Goal: Task Accomplishment & Management: Use online tool/utility

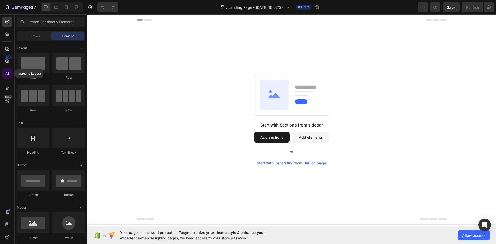
click at [6, 74] on icon at bounding box center [6, 73] width 2 height 3
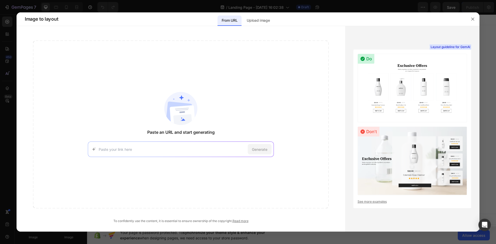
click at [167, 147] on input at bounding box center [172, 149] width 147 height 5
paste input "https://usacomfyoutfit.com/collections/best-sellers"
type input "https://usacomfyoutfit.com/collections/best-sellers"
click at [257, 150] on span "Generate" at bounding box center [260, 149] width 16 height 5
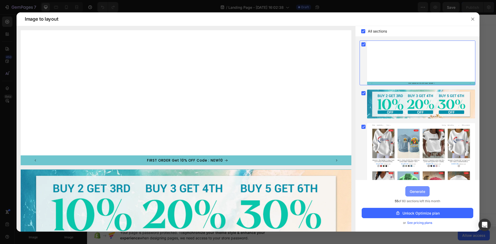
click at [418, 192] on div "Generate" at bounding box center [418, 191] width 16 height 5
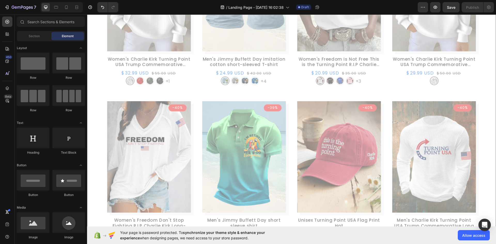
scroll to position [362, 0]
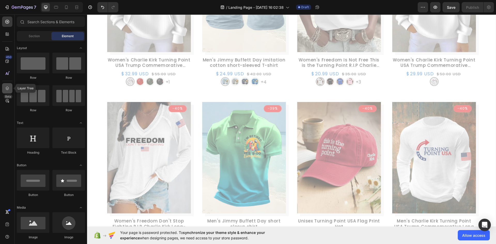
click at [8, 89] on icon at bounding box center [7, 88] width 5 height 5
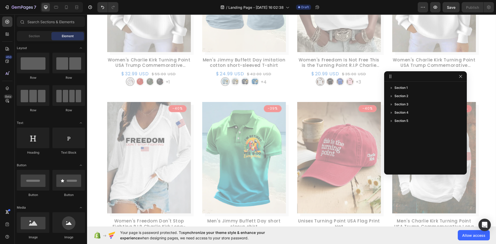
drag, startPoint x: 431, startPoint y: 23, endPoint x: 403, endPoint y: 79, distance: 61.9
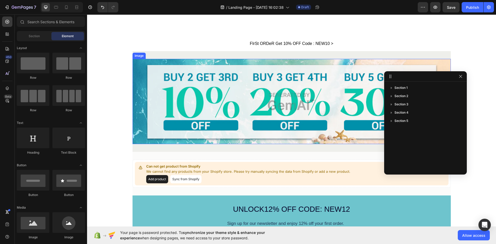
scroll to position [284, 0]
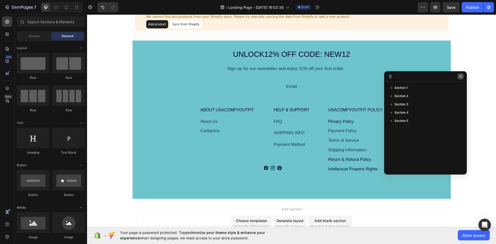
click at [458, 78] on button "button" at bounding box center [461, 76] width 6 height 6
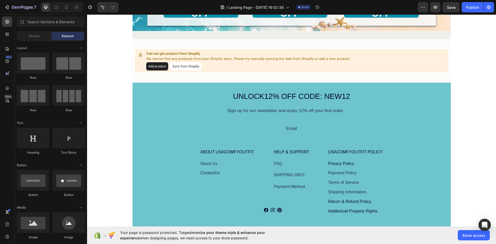
scroll to position [233, 0]
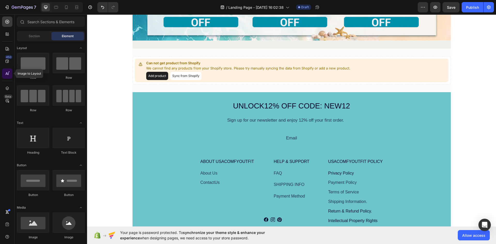
click at [9, 72] on icon at bounding box center [9, 72] width 2 height 2
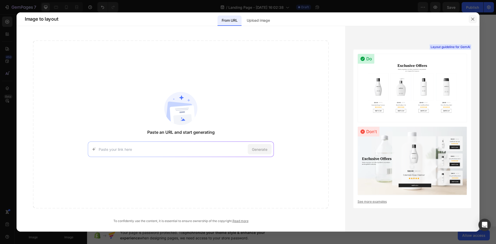
click at [469, 19] on button "button" at bounding box center [473, 19] width 8 height 8
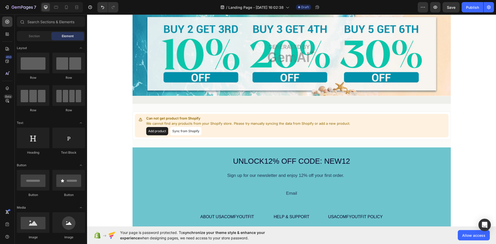
scroll to position [177, 0]
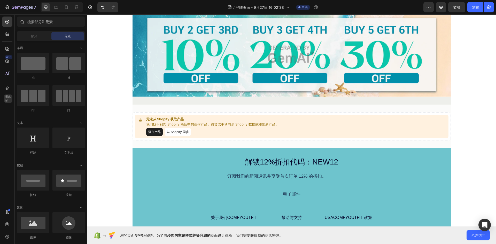
click at [475, 127] on div "图像 排 第 2 节 无法从 Shopify 获取产品 我们找不到您 Shopify 商店中的任何产品。请尝试手动同步 Shopify 数据或添加新产品。 添…" at bounding box center [291, 77] width 409 height 458
click at [175, 132] on font "从 Shopify 同步" at bounding box center [178, 132] width 22 height 4
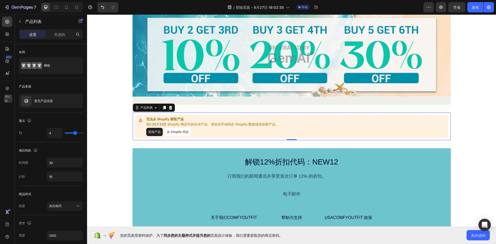
click at [157, 133] on font "添加产品" at bounding box center [154, 132] width 12 height 4
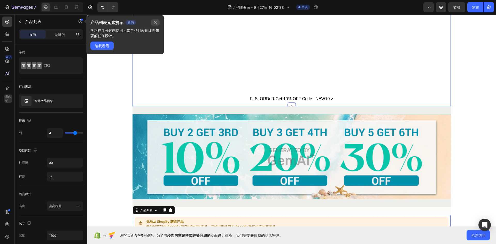
scroll to position [73, 0]
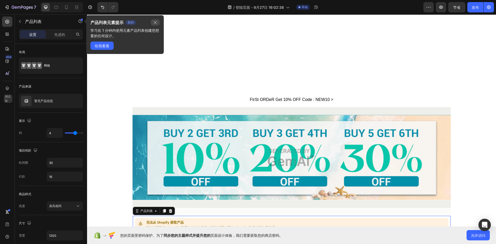
drag, startPoint x: 155, startPoint y: 21, endPoint x: 66, endPoint y: 7, distance: 89.4
click at [155, 21] on icon "button" at bounding box center [155, 22] width 4 height 4
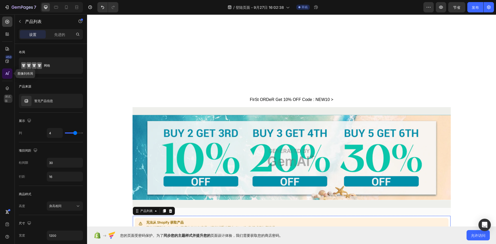
click at [4, 73] on div at bounding box center [7, 74] width 10 height 10
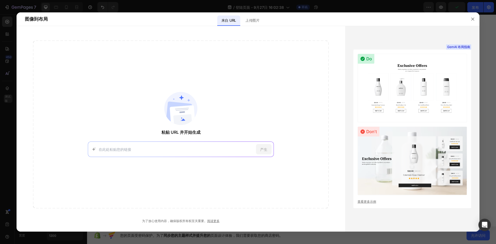
click at [200, 148] on input at bounding box center [176, 149] width 155 height 5
paste input "https://usacomfyoutfit.com/collections/best-sellers"
type input "https://usacomfyoutfit.com/collections/best-sellers"
click at [268, 148] on div "产生" at bounding box center [264, 149] width 16 height 10
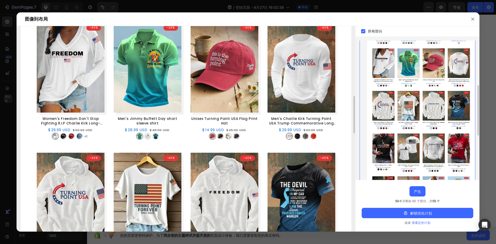
scroll to position [227, 0]
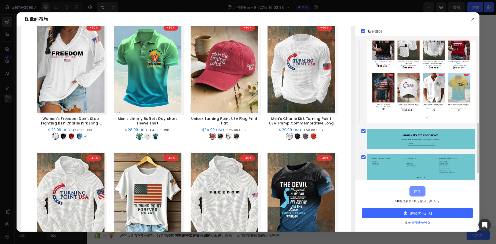
click at [416, 192] on font "产生" at bounding box center [417, 192] width 7 height 4
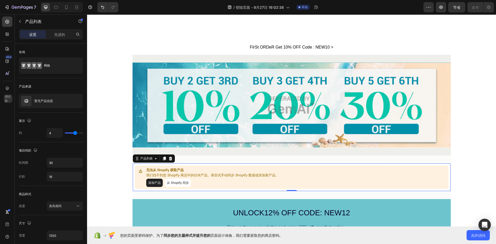
scroll to position [125, 0]
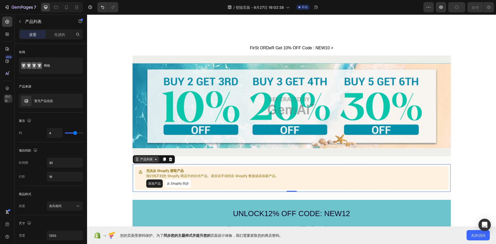
click at [155, 160] on icon at bounding box center [156, 159] width 4 height 4
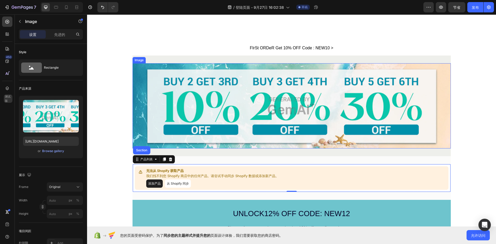
click at [184, 79] on img at bounding box center [292, 105] width 319 height 85
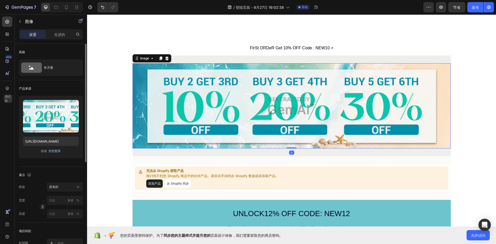
click at [54, 153] on font "浏览图库" at bounding box center [54, 151] width 12 height 4
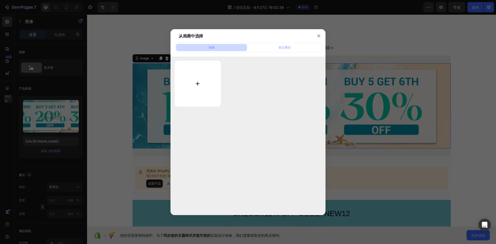
click at [193, 80] on input "file" at bounding box center [198, 84] width 46 height 46
click at [319, 34] on icon "button" at bounding box center [319, 36] width 4 height 4
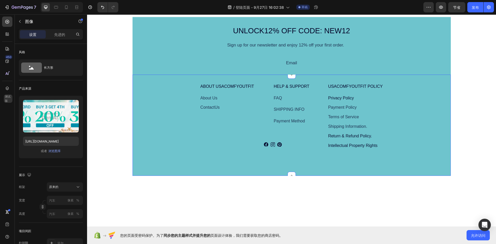
scroll to position [310, 0]
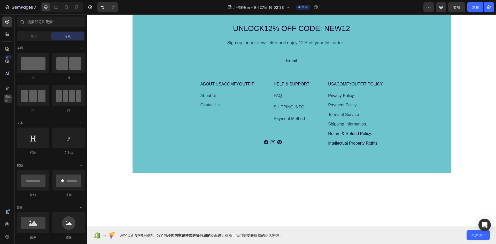
drag, startPoint x: 473, startPoint y: 169, endPoint x: 466, endPoint y: 149, distance: 20.3
click at [473, 169] on div "Can not get product from Shopify We cannot find any products from your Shopify …" at bounding box center [291, 131] width 409 height 832
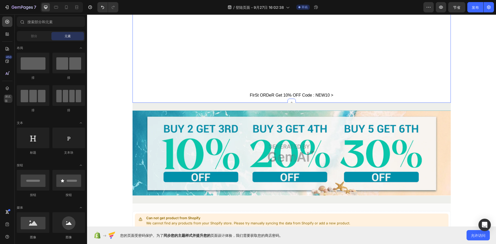
scroll to position [0, 0]
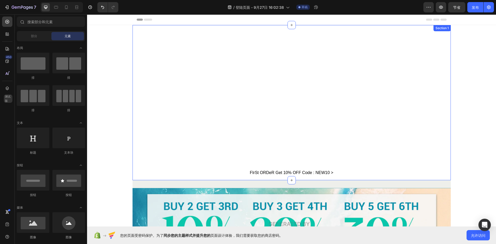
click at [443, 121] on div "FIrSt ORDeR Get 10% OFF Code : NEW10 > Text Block Row Section 1" at bounding box center [292, 102] width 319 height 155
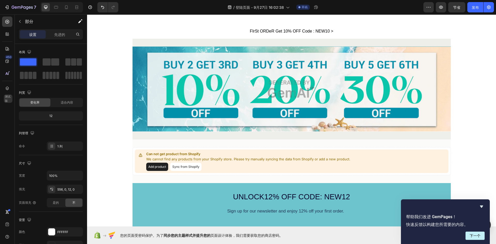
scroll to position [181, 0]
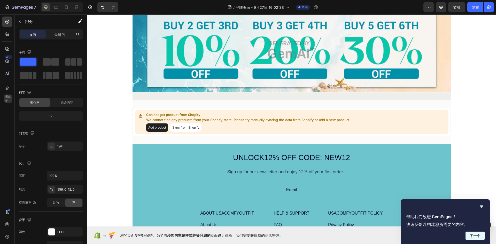
click at [472, 235] on font "下一个" at bounding box center [475, 236] width 11 height 4
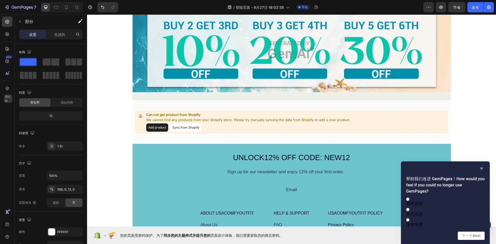
click at [482, 168] on icon "隐藏调查" at bounding box center [481, 169] width 3 height 2
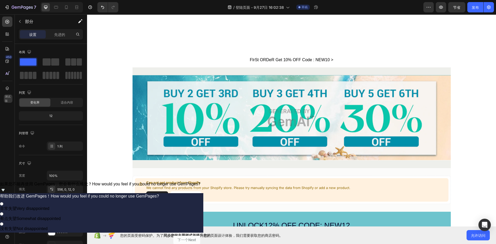
scroll to position [103, 0]
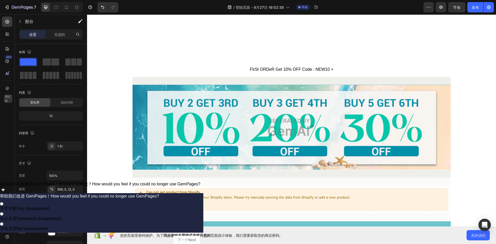
click at [5, 192] on icon "显示调查 - 如果您不能再使用 GemPages，您会有什么感觉？" at bounding box center [3, 190] width 3 height 2
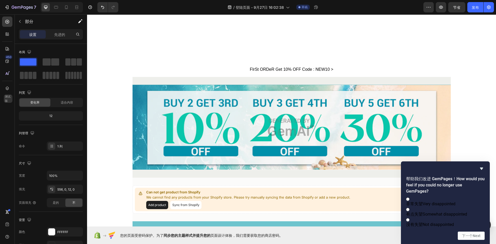
click at [481, 162] on div "帮助我们改进 GemPages！ How would you feel if you could no longer use GemPages? 非常失望 V…" at bounding box center [445, 203] width 89 height 83
drag, startPoint x: 480, startPoint y: 160, endPoint x: 393, endPoint y: 142, distance: 89.3
click at [480, 166] on icon "Hide survey" at bounding box center [482, 169] width 6 height 6
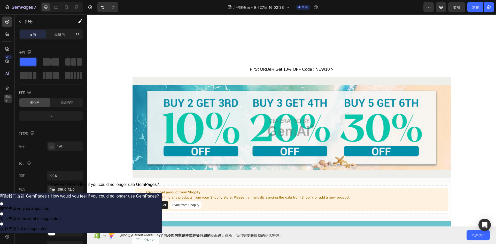
scroll to position [129, 0]
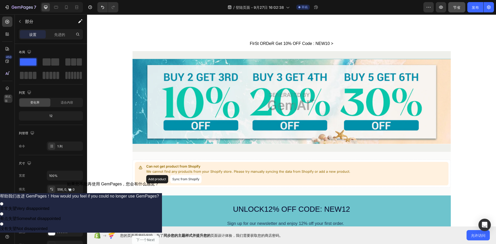
click at [461, 11] on button "节省" at bounding box center [457, 7] width 17 height 10
click at [7, 37] on div at bounding box center [7, 34] width 10 height 10
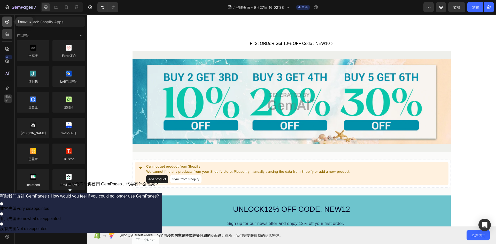
click at [7, 27] on div at bounding box center [7, 22] width 10 height 10
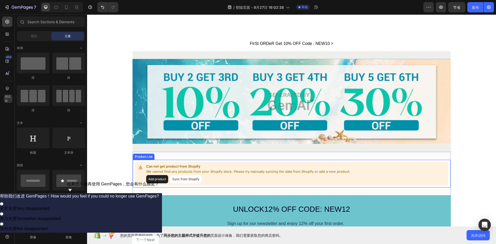
click at [154, 178] on button "Add product" at bounding box center [157, 179] width 22 height 8
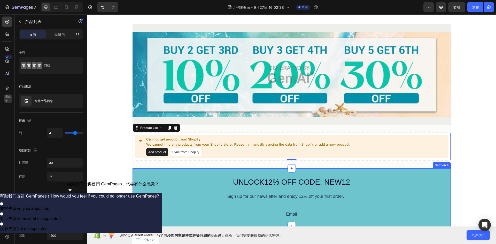
scroll to position [207, 0]
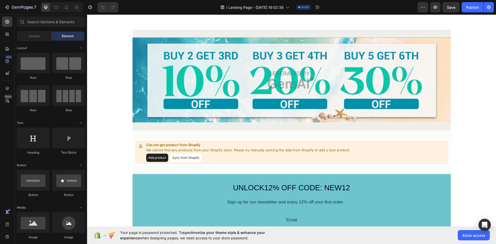
scroll to position [207, 0]
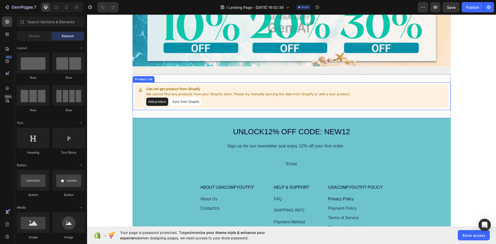
click at [158, 103] on button "Add product" at bounding box center [157, 102] width 22 height 8
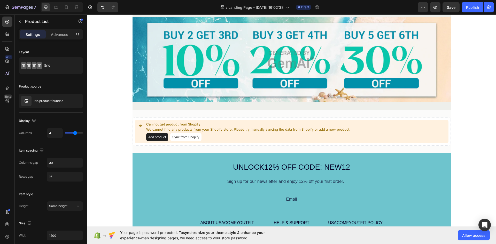
scroll to position [181, 0]
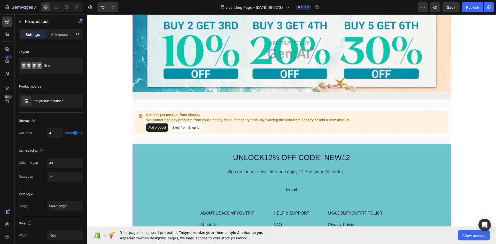
click at [193, 126] on button "Sync from Shopify" at bounding box center [185, 128] width 31 height 8
click at [154, 129] on button "Add product" at bounding box center [157, 128] width 22 height 8
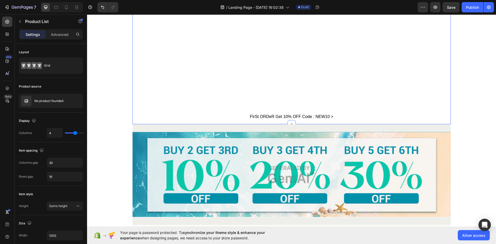
scroll to position [0, 0]
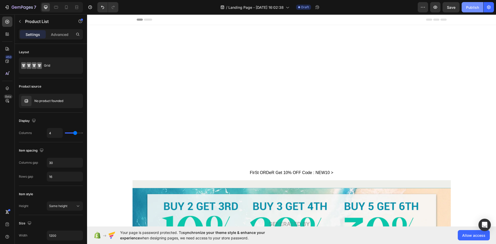
click at [471, 9] on div "Publish" at bounding box center [472, 7] width 13 height 5
click at [471, 13] on div "7 / Landing Page - Sep 27, 16:02:38 Draft Preview Save Publish" at bounding box center [248, 7] width 496 height 15
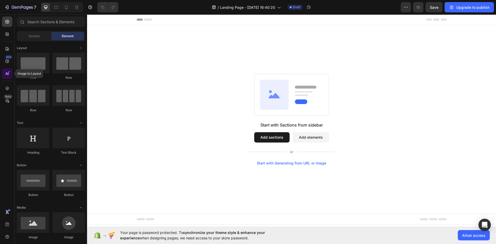
click at [11, 75] on div at bounding box center [7, 74] width 10 height 10
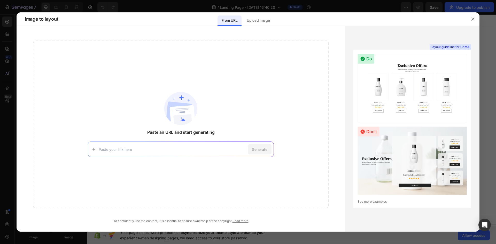
paste input "https://usacomfyoutfit.com/collections/best-sellers?page=3"
type input "https://usacomfyoutfit.com/collections/best-sellers?page=3"
click at [260, 150] on span "Generate" at bounding box center [260, 149] width 16 height 5
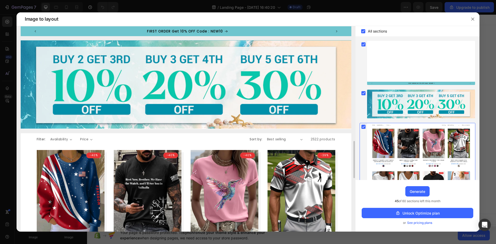
scroll to position [123, 0]
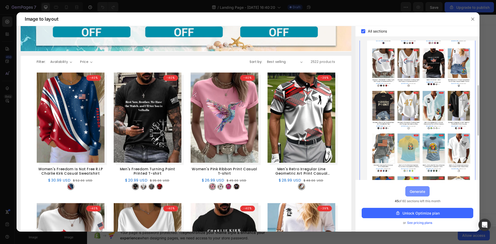
click at [420, 187] on button "Generate" at bounding box center [418, 191] width 24 height 10
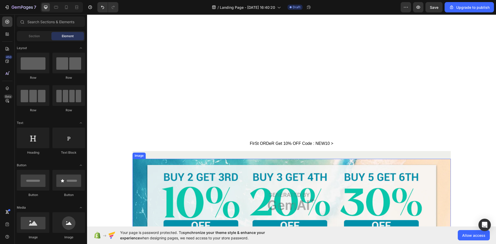
scroll to position [78, 0]
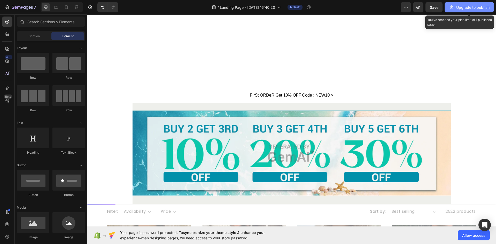
click at [481, 11] on button "Upgrade to publish" at bounding box center [469, 7] width 49 height 10
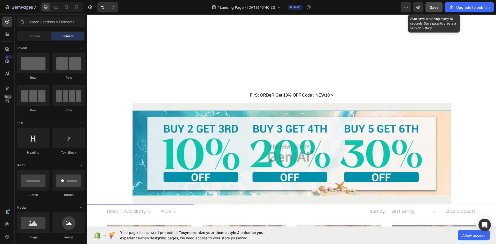
click at [439, 10] on div "Save" at bounding box center [434, 7] width 9 height 5
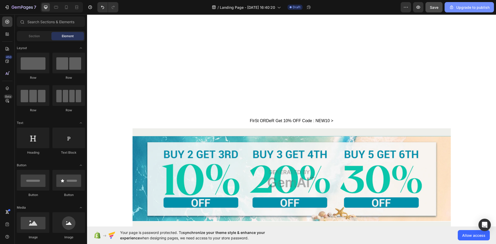
scroll to position [52, 0]
click at [466, 7] on div "Upgrade to publish" at bounding box center [469, 7] width 41 height 5
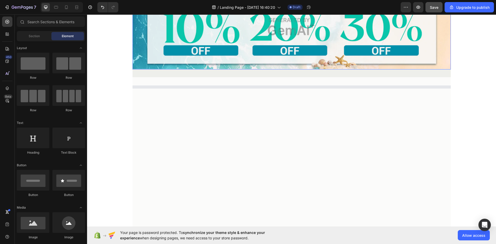
scroll to position [207, 0]
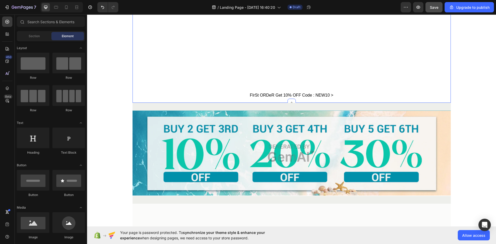
scroll to position [0, 0]
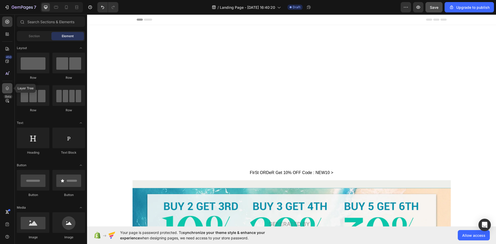
click at [7, 93] on div at bounding box center [7, 88] width 10 height 10
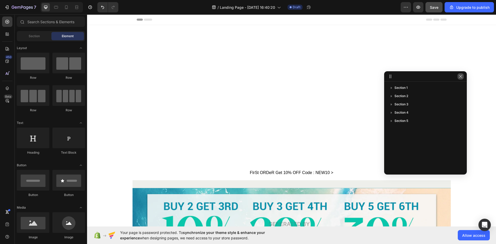
click at [462, 77] on icon "button" at bounding box center [461, 76] width 4 height 4
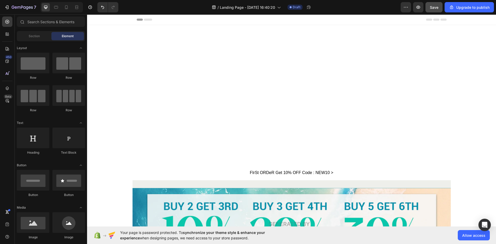
click at [467, 13] on div "7 / Landing Page - Sep 27, 16:40:20 Draft Preview Save Upgrade to publish" at bounding box center [248, 7] width 496 height 15
click at [468, 10] on div "Upgrade to publish" at bounding box center [469, 7] width 41 height 5
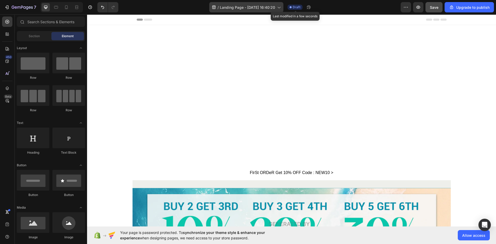
click at [274, 7] on span "Landing Page - [DATE] 16:40:20" at bounding box center [247, 7] width 55 height 5
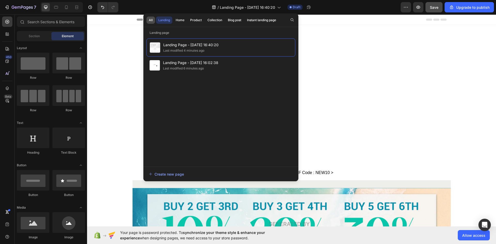
click at [151, 21] on div "All" at bounding box center [151, 20] width 4 height 5
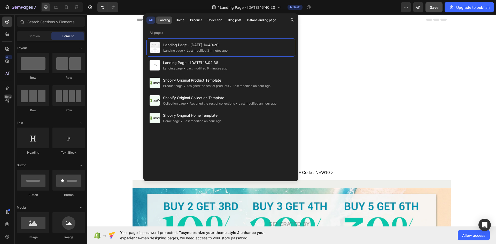
click at [157, 20] on button "Landing" at bounding box center [164, 20] width 16 height 7
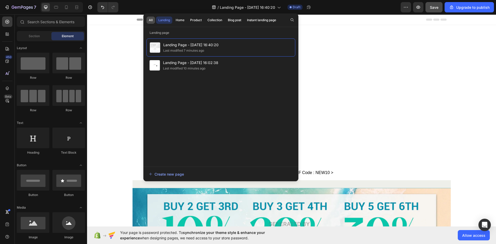
click at [150, 20] on div "All" at bounding box center [151, 20] width 4 height 5
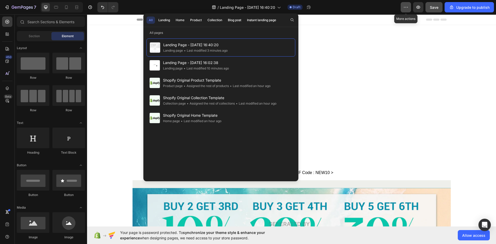
click at [406, 5] on icon "button" at bounding box center [406, 7] width 5 height 5
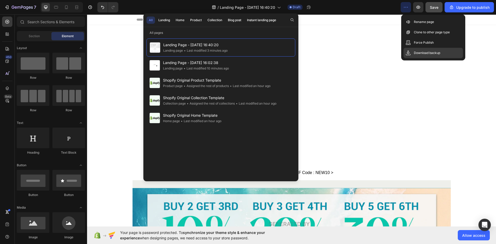
click at [418, 51] on p "Download backup" at bounding box center [427, 52] width 26 height 5
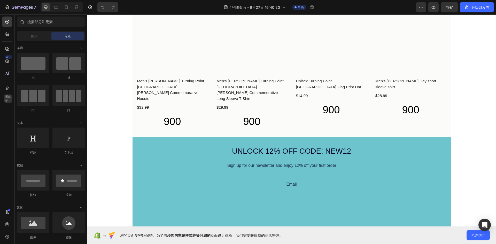
scroll to position [776, 0]
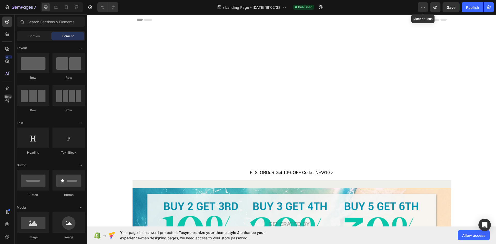
click at [414, 4] on div "/ Landing Page - [DATE] 16:02:38 Published" at bounding box center [271, 7] width 296 height 10
click at [420, 5] on button "button" at bounding box center [423, 7] width 10 height 10
click at [467, 5] on div "Publish" at bounding box center [472, 7] width 13 height 5
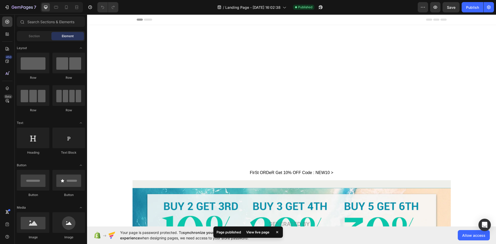
click at [267, 231] on div "View live page" at bounding box center [257, 232] width 29 height 7
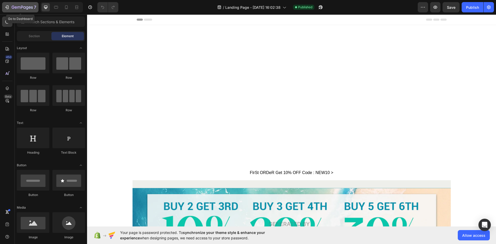
click at [8, 5] on icon "button" at bounding box center [6, 7] width 5 height 5
click at [310, 8] on span "Published" at bounding box center [305, 7] width 14 height 5
click at [487, 6] on icon "button" at bounding box center [489, 7] width 5 height 5
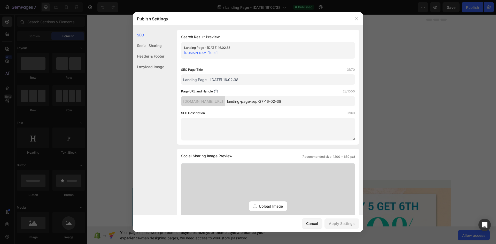
click at [162, 48] on div "Social Sharing" at bounding box center [149, 45] width 32 height 11
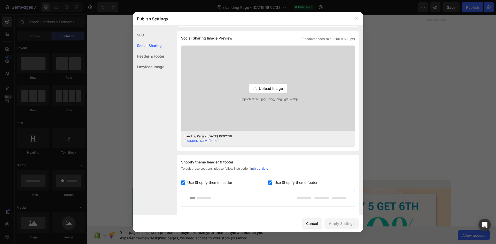
scroll to position [118, 0]
click at [157, 58] on div "Header & Footer" at bounding box center [149, 56] width 32 height 11
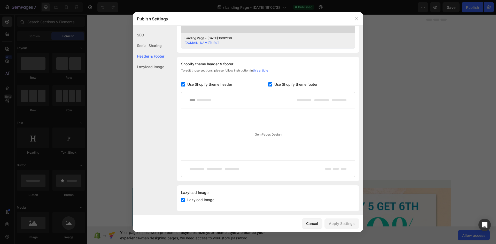
scroll to position [220, 0]
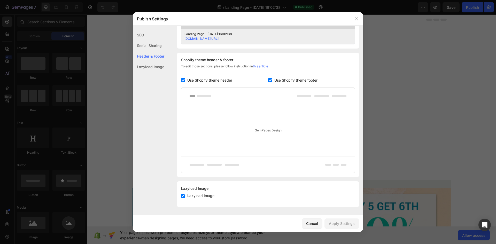
click at [157, 67] on div "Lazyload Image" at bounding box center [149, 67] width 32 height 11
drag, startPoint x: 358, startPoint y: 18, endPoint x: 300, endPoint y: 3, distance: 60.1
click at [358, 18] on icon "button" at bounding box center [357, 19] width 4 height 4
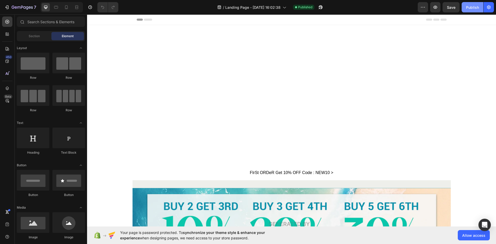
click at [469, 10] on div "Publish" at bounding box center [472, 7] width 13 height 5
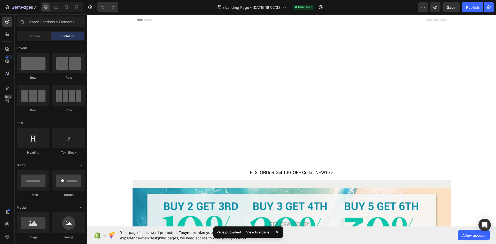
click at [223, 235] on div "Page published View live page" at bounding box center [249, 232] width 70 height 11
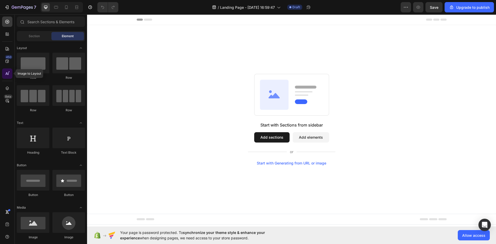
click at [5, 74] on icon at bounding box center [7, 73] width 5 height 5
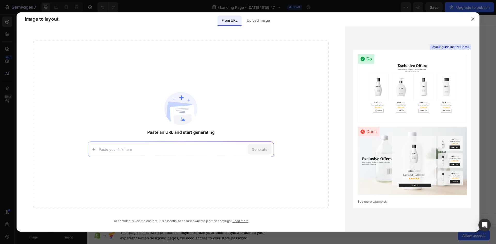
paste input "[URL][DOMAIN_NAME]"
type input "[URL][DOMAIN_NAME]"
click at [266, 150] on span "Generate" at bounding box center [260, 149] width 16 height 5
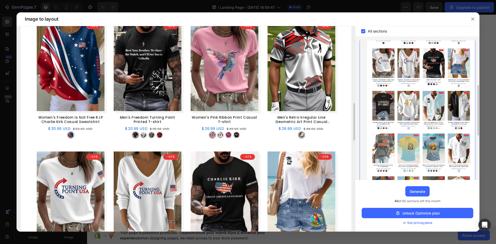
scroll to position [388, 0]
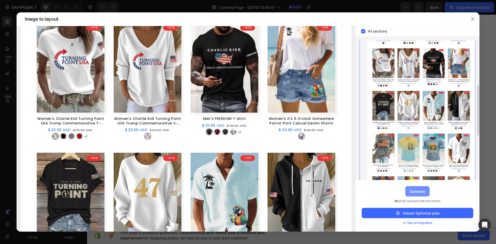
click at [411, 191] on div "Generate" at bounding box center [418, 191] width 16 height 5
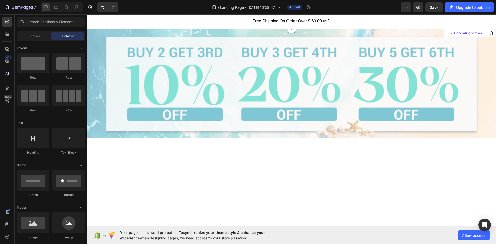
scroll to position [155, 0]
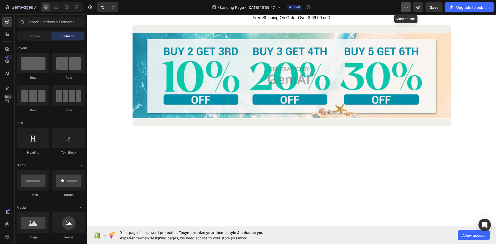
click at [405, 7] on icon "button" at bounding box center [404, 7] width 1 height 1
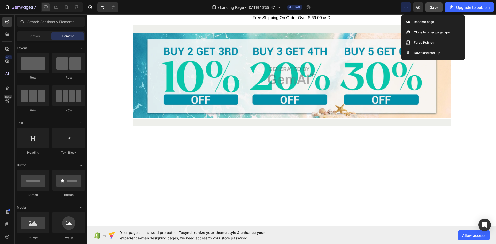
click at [433, 8] on span "Save" at bounding box center [434, 7] width 9 height 4
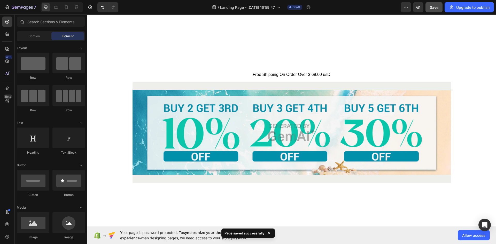
scroll to position [52, 0]
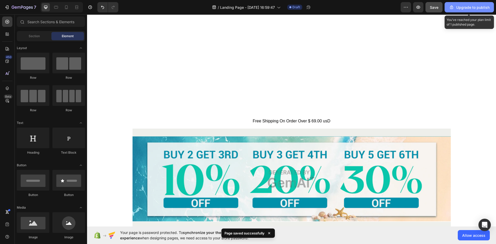
click at [465, 9] on div "Upgrade to publish" at bounding box center [469, 7] width 41 height 5
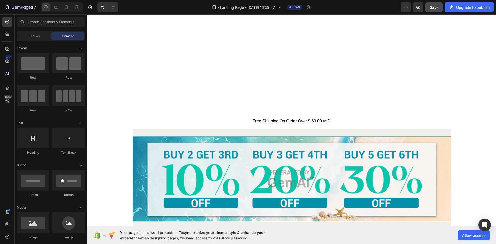
click at [428, 2] on div "7 / Landing Page - Sep 27, 16:59:47 Draft Preview Save Upgrade to publish" at bounding box center [248, 7] width 496 height 15
click at [439, 8] on span "Save" at bounding box center [434, 7] width 9 height 4
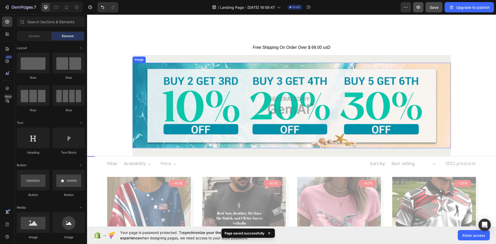
scroll to position [78, 0]
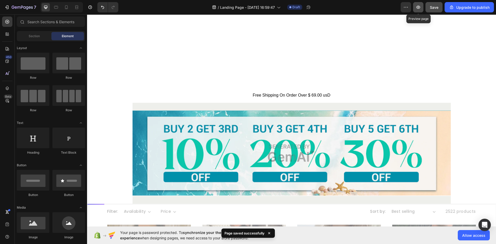
click at [423, 5] on button "button" at bounding box center [418, 7] width 10 height 10
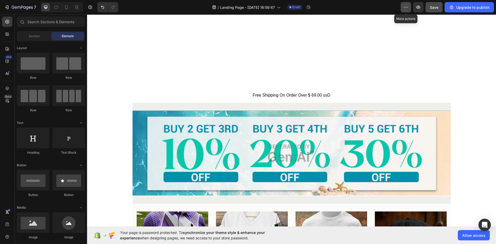
click at [405, 7] on icon "button" at bounding box center [404, 7] width 1 height 1
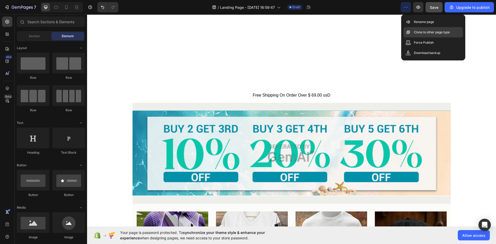
click at [426, 30] on p "Clone to other page type" at bounding box center [432, 32] width 36 height 5
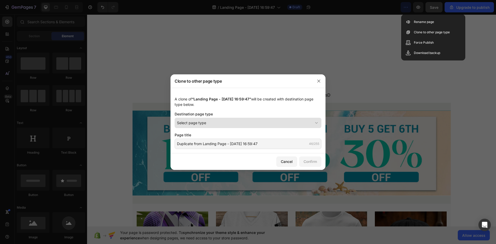
click at [318, 122] on icon at bounding box center [316, 123] width 5 height 5
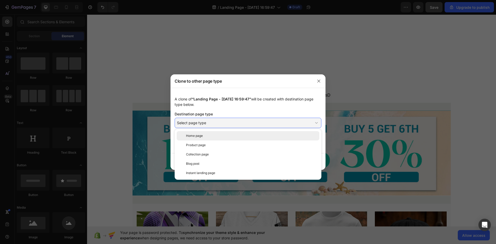
click at [253, 137] on div "Home page" at bounding box center [251, 136] width 131 height 5
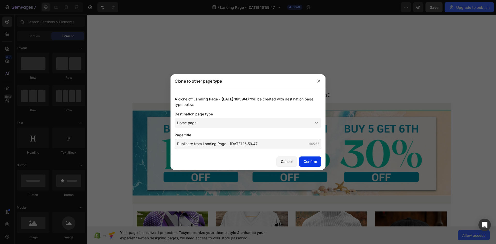
click at [304, 160] on div "Confirm" at bounding box center [310, 161] width 13 height 5
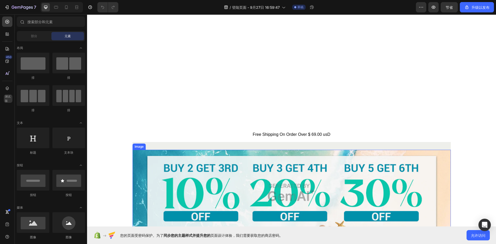
scroll to position [52, 0]
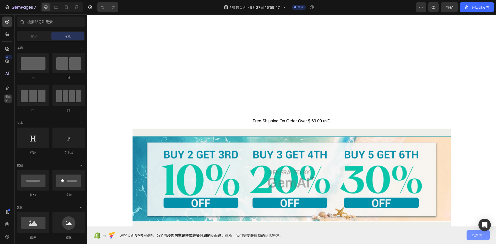
click at [468, 237] on button "允许访问" at bounding box center [478, 235] width 23 height 10
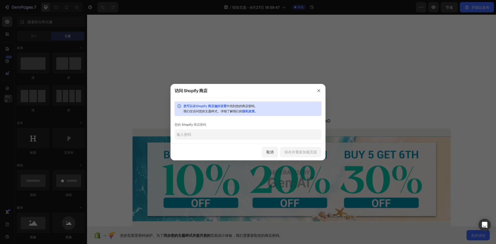
click at [210, 135] on input "text" at bounding box center [248, 135] width 147 height 10
type input "345826789"
click at [304, 155] on button "保存并重新加载页面" at bounding box center [300, 152] width 41 height 10
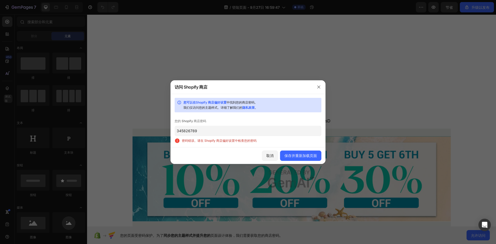
click at [237, 134] on input "345826789" at bounding box center [248, 131] width 147 height 10
click at [288, 152] on button "保存并重新加载页面" at bounding box center [300, 156] width 41 height 10
click at [208, 133] on input "345826789" at bounding box center [248, 131] width 147 height 10
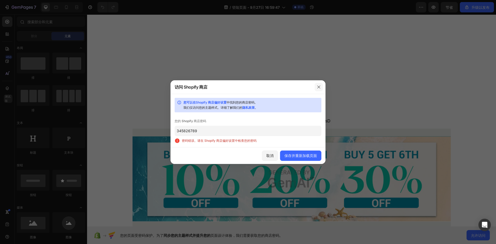
click at [321, 88] on icon "button" at bounding box center [319, 87] width 4 height 4
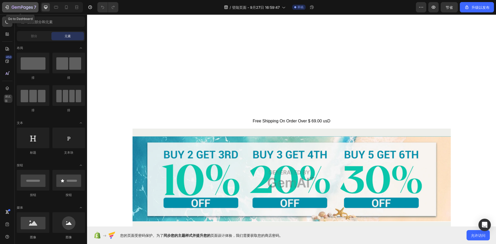
click at [9, 5] on icon "button" at bounding box center [6, 7] width 5 height 5
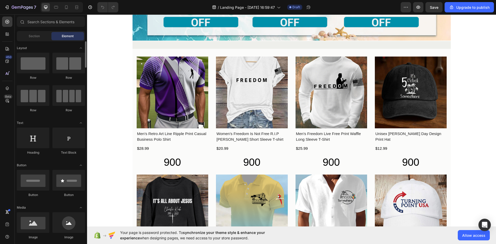
scroll to position [26, 0]
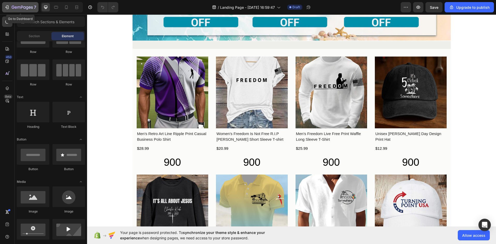
click at [10, 8] on div "7" at bounding box center [20, 7] width 32 height 6
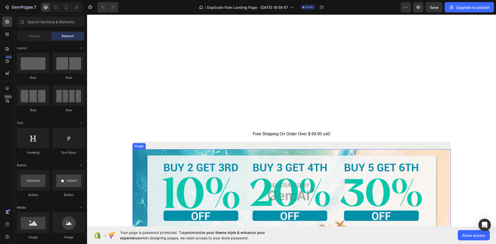
scroll to position [103, 0]
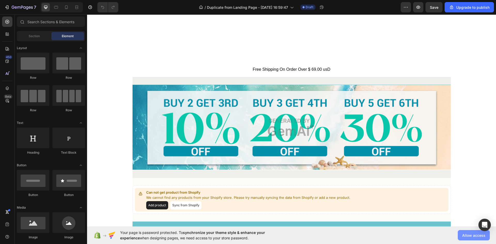
click at [473, 236] on span "Allow access" at bounding box center [474, 235] width 23 height 5
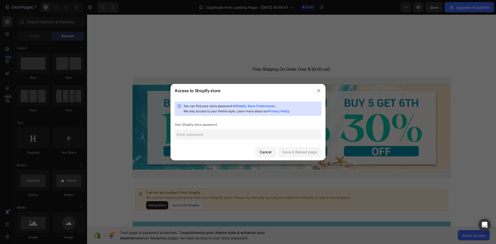
click at [243, 138] on input "text" at bounding box center [248, 135] width 147 height 10
type input "345826789"
click at [286, 154] on div "Save & Reload page" at bounding box center [300, 151] width 35 height 5
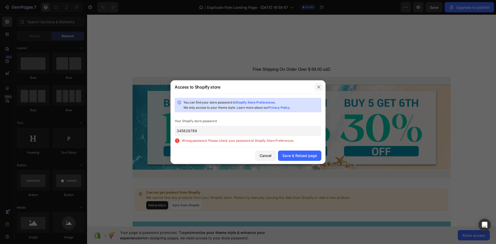
click at [320, 89] on icon "button" at bounding box center [319, 87] width 4 height 4
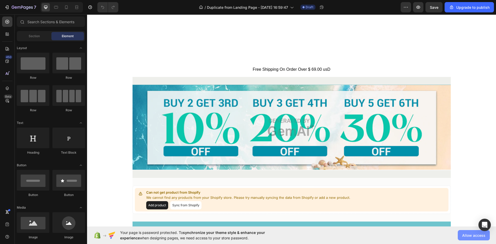
click at [464, 237] on span "Allow access" at bounding box center [474, 235] width 23 height 5
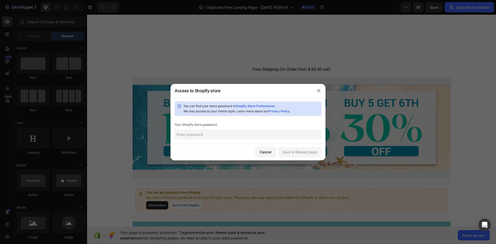
click at [196, 132] on input "text" at bounding box center [248, 135] width 147 height 10
paste input "iawohx"
type input "iawohx"
click at [300, 152] on div "Save & Reload page" at bounding box center [300, 151] width 35 height 5
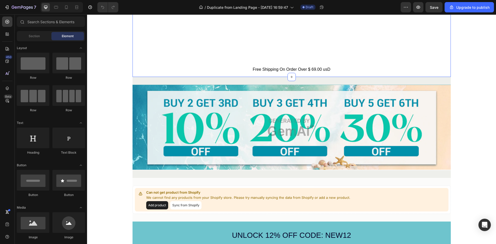
scroll to position [0, 0]
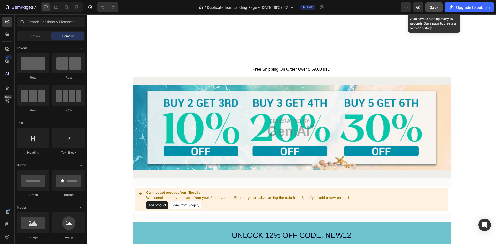
click at [430, 5] on button "Save" at bounding box center [434, 7] width 17 height 10
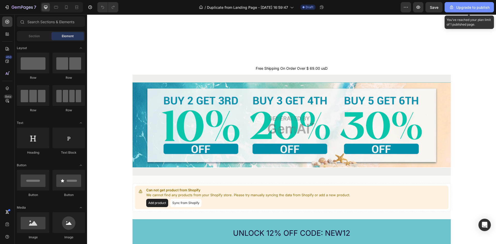
click at [451, 7] on icon "button" at bounding box center [451, 7] width 5 height 5
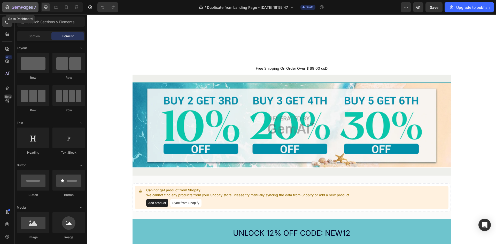
click at [6, 7] on icon "button" at bounding box center [6, 7] width 5 height 5
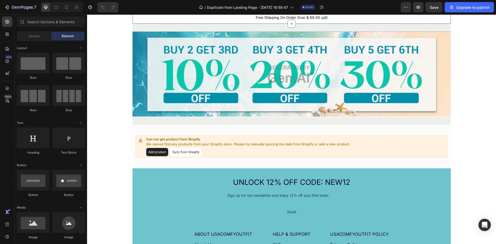
scroll to position [155, 0]
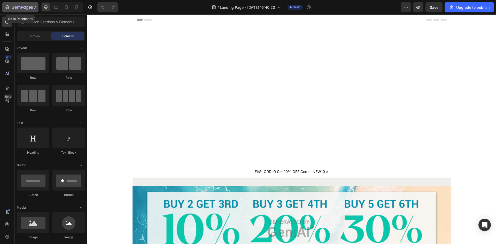
click at [14, 8] on icon "button" at bounding box center [22, 7] width 21 height 4
